Goal: Information Seeking & Learning: Learn about a topic

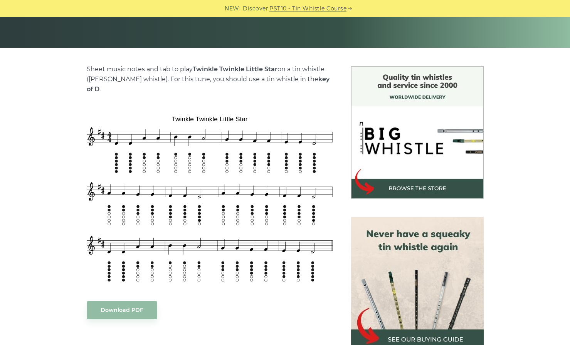
scroll to position [154, 0]
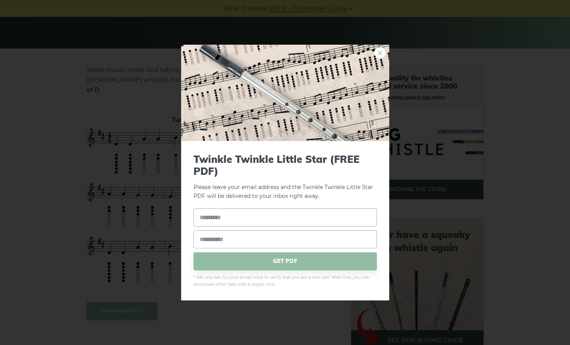
click at [383, 52] on link "×" at bounding box center [380, 53] width 12 height 12
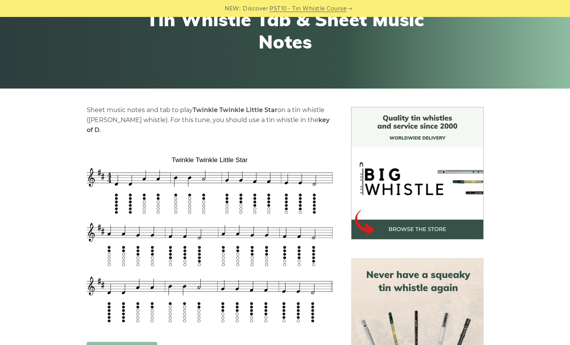
scroll to position [122, 0]
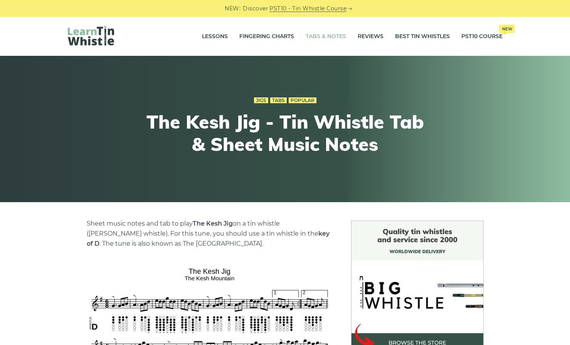
click at [319, 36] on link "Tabs & Notes" at bounding box center [325, 36] width 40 height 19
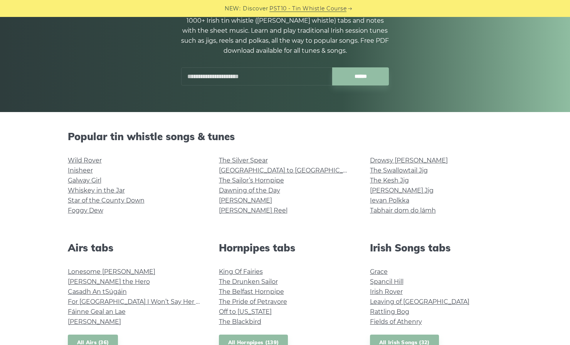
scroll to position [91, 0]
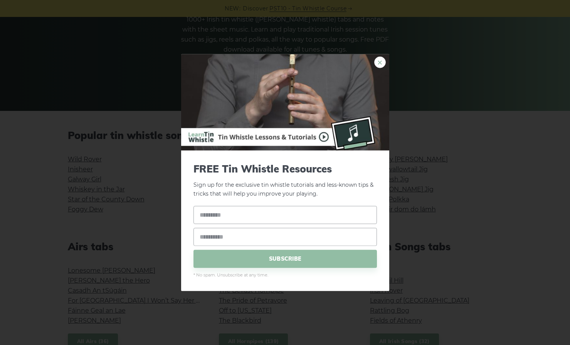
click at [384, 64] on link "×" at bounding box center [380, 63] width 12 height 12
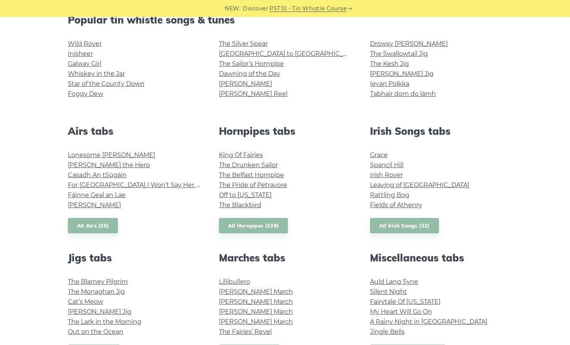
scroll to position [209, 0]
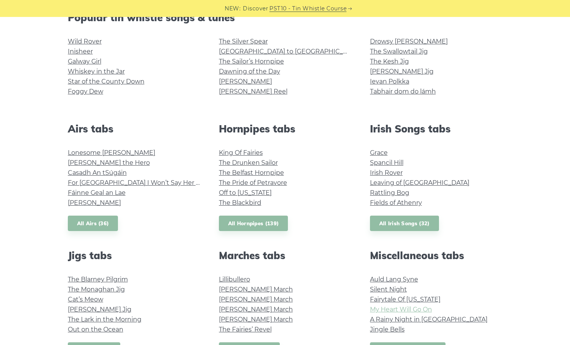
click at [411, 308] on link "My Heart Will Go On" at bounding box center [401, 309] width 62 height 7
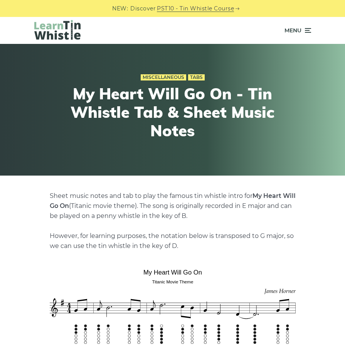
drag, startPoint x: 1, startPoint y: 93, endPoint x: -154, endPoint y: 92, distance: 155.6
click at [0, 92] on div "Miscellaneous Tabs My Heart Will Go On - Tin Whistle Tab & Sheet Music Notes" at bounding box center [172, 110] width 345 height 132
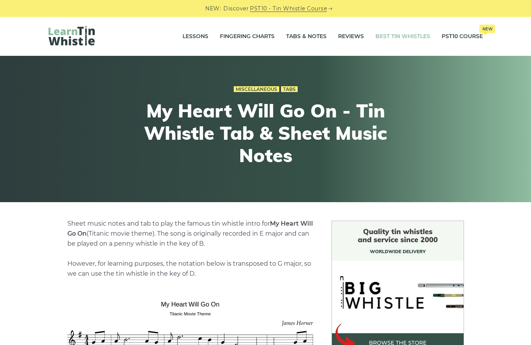
click at [413, 36] on link "Best Tin Whistles" at bounding box center [403, 36] width 55 height 19
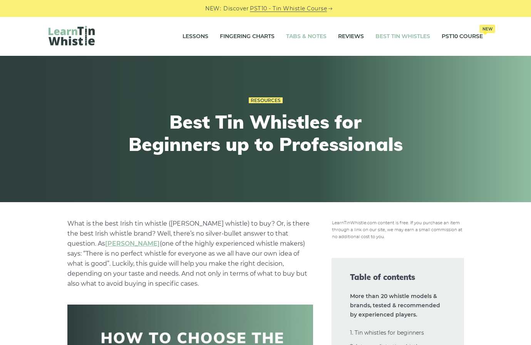
click at [301, 39] on link "Tabs & Notes" at bounding box center [306, 36] width 40 height 19
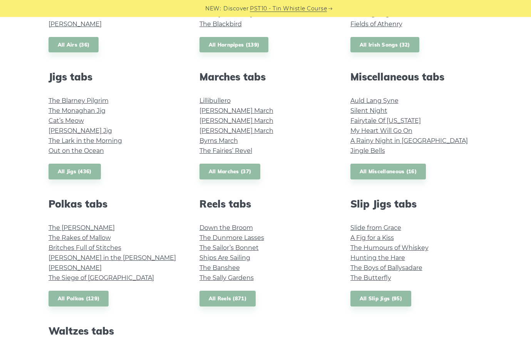
scroll to position [384, 0]
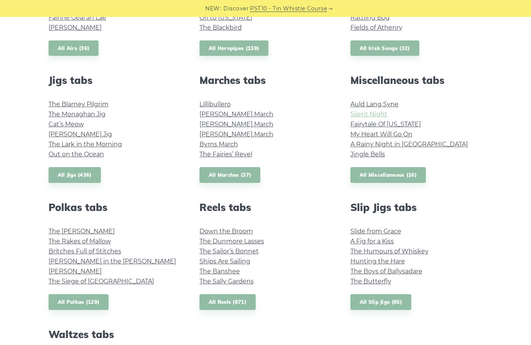
click at [367, 116] on link "Silent Night" at bounding box center [369, 114] width 37 height 7
click at [401, 180] on link "All Miscellaneous (16)" at bounding box center [389, 175] width 76 height 16
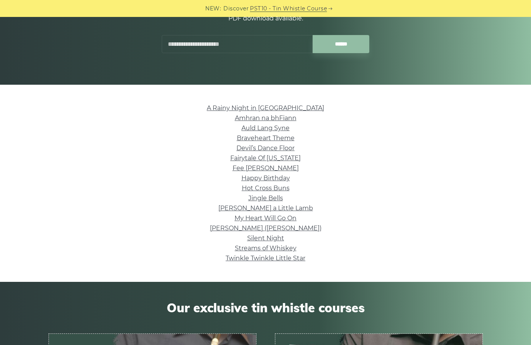
scroll to position [127, 0]
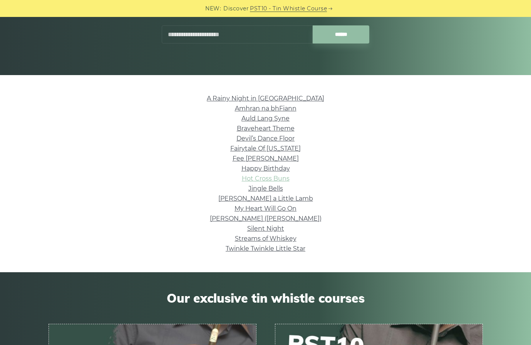
click at [274, 180] on link "Hot Cross Buns" at bounding box center [266, 178] width 48 height 7
click at [263, 228] on link "Silent Night" at bounding box center [265, 228] width 37 height 7
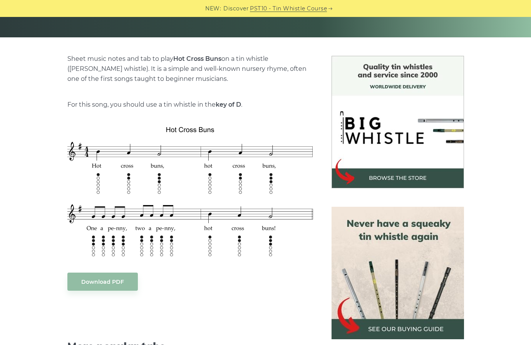
scroll to position [164, 0]
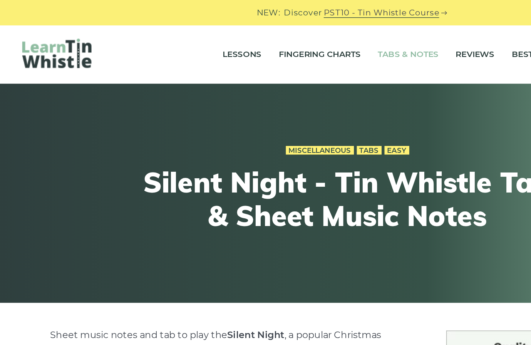
click at [297, 35] on link "Tabs & Notes" at bounding box center [306, 36] width 40 height 19
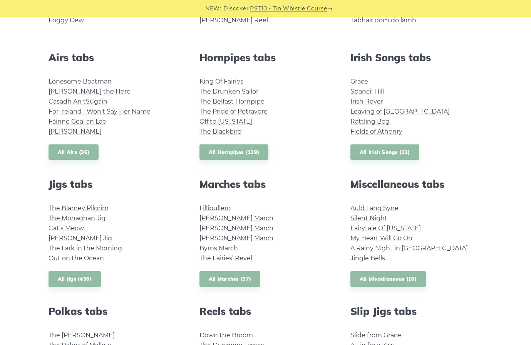
scroll to position [285, 0]
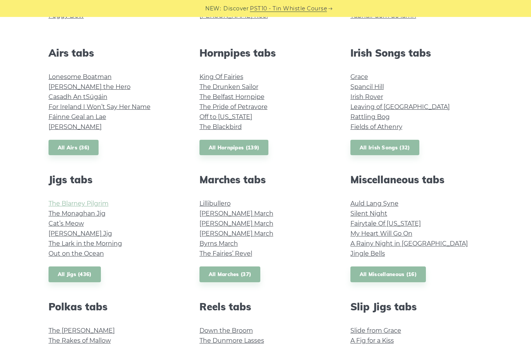
click at [87, 205] on link "The Blarney Pilgrim" at bounding box center [79, 203] width 60 height 7
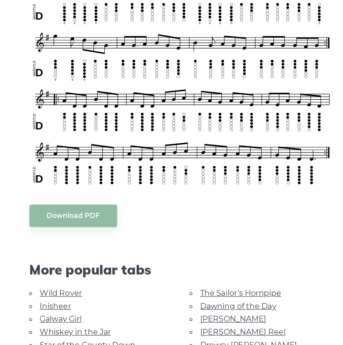
scroll to position [330, 0]
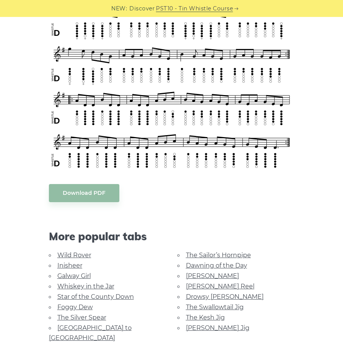
click at [75, 275] on link "Galway Girl" at bounding box center [74, 275] width 34 height 7
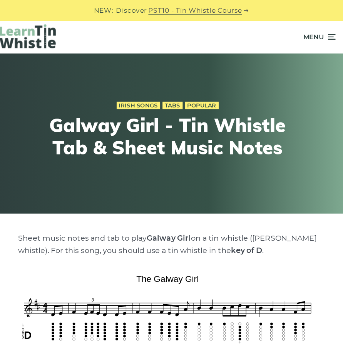
click at [56, 21] on img at bounding box center [57, 30] width 46 height 20
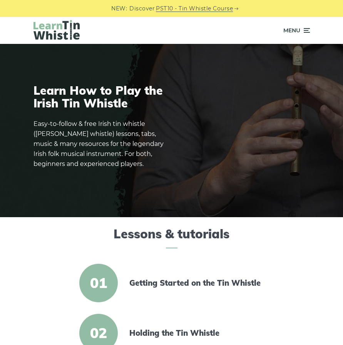
click at [307, 27] on icon at bounding box center [306, 30] width 8 height 9
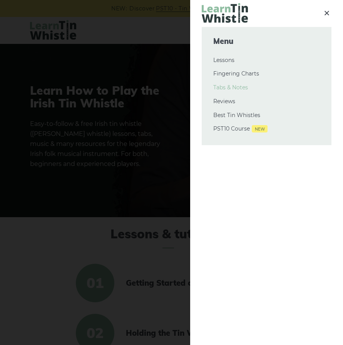
click at [233, 86] on link "Tabs & Notes" at bounding box center [266, 87] width 107 height 9
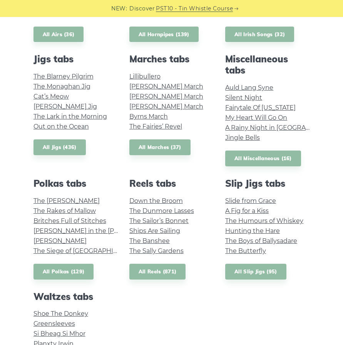
scroll to position [362, 0]
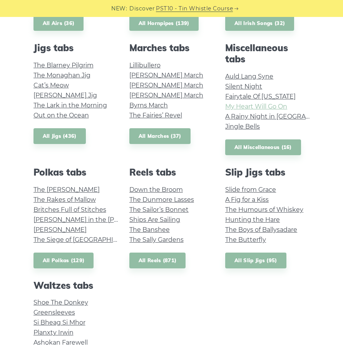
click at [242, 105] on link "My Heart Will Go On" at bounding box center [256, 106] width 62 height 7
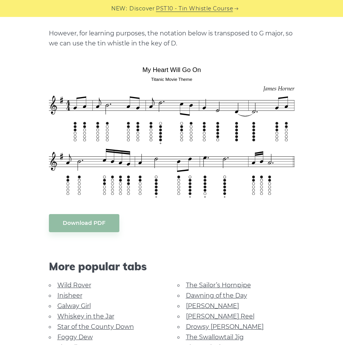
scroll to position [204, 0]
